Goal: Navigation & Orientation: Find specific page/section

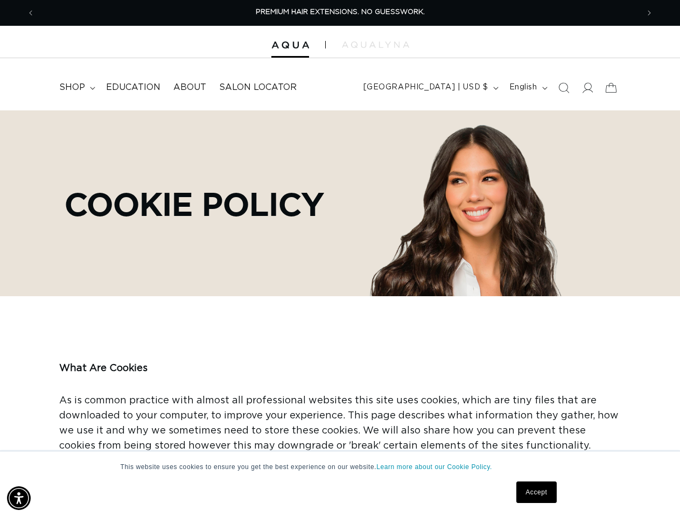
click at [340, 258] on div "Cookie Policy" at bounding box center [339, 203] width 669 height 186
click at [19, 498] on img "Accessibility Menu" at bounding box center [19, 498] width 24 height 24
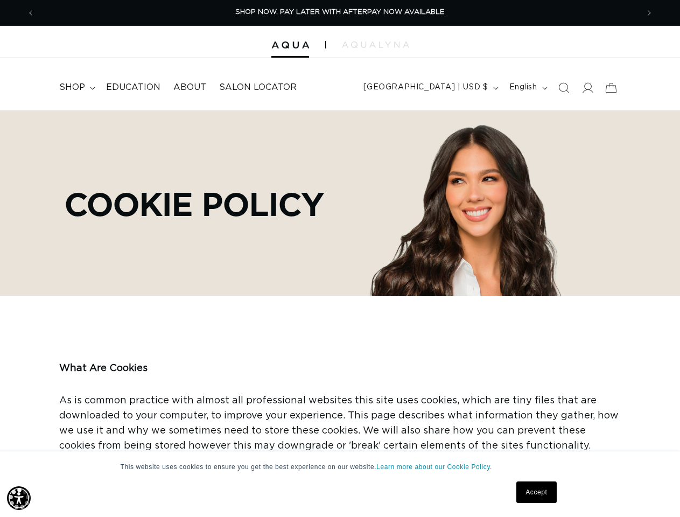
scroll to position [0, 1207]
